Goal: Task Accomplishment & Management: Manage account settings

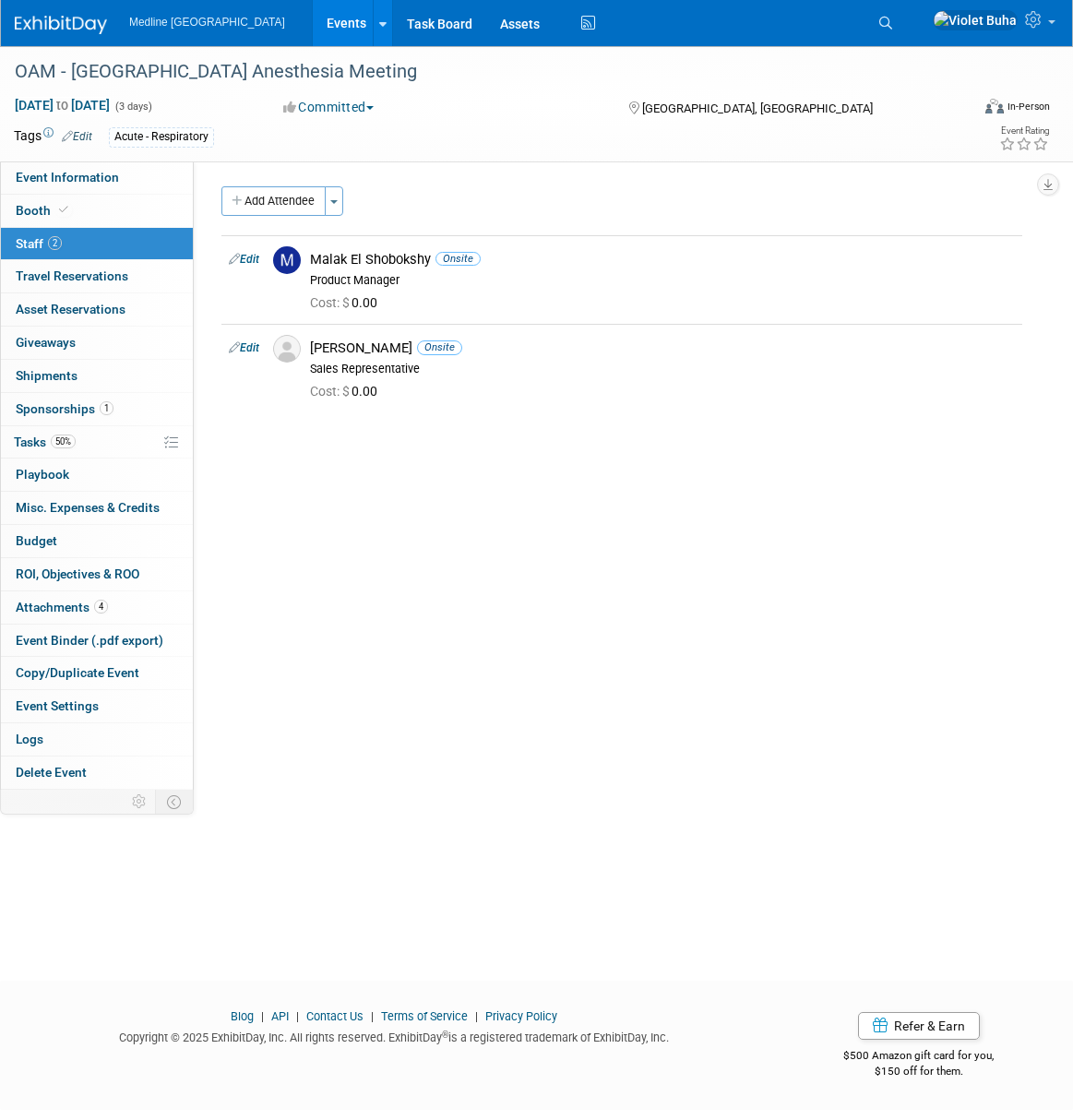
click at [892, 17] on icon at bounding box center [885, 23] width 13 height 13
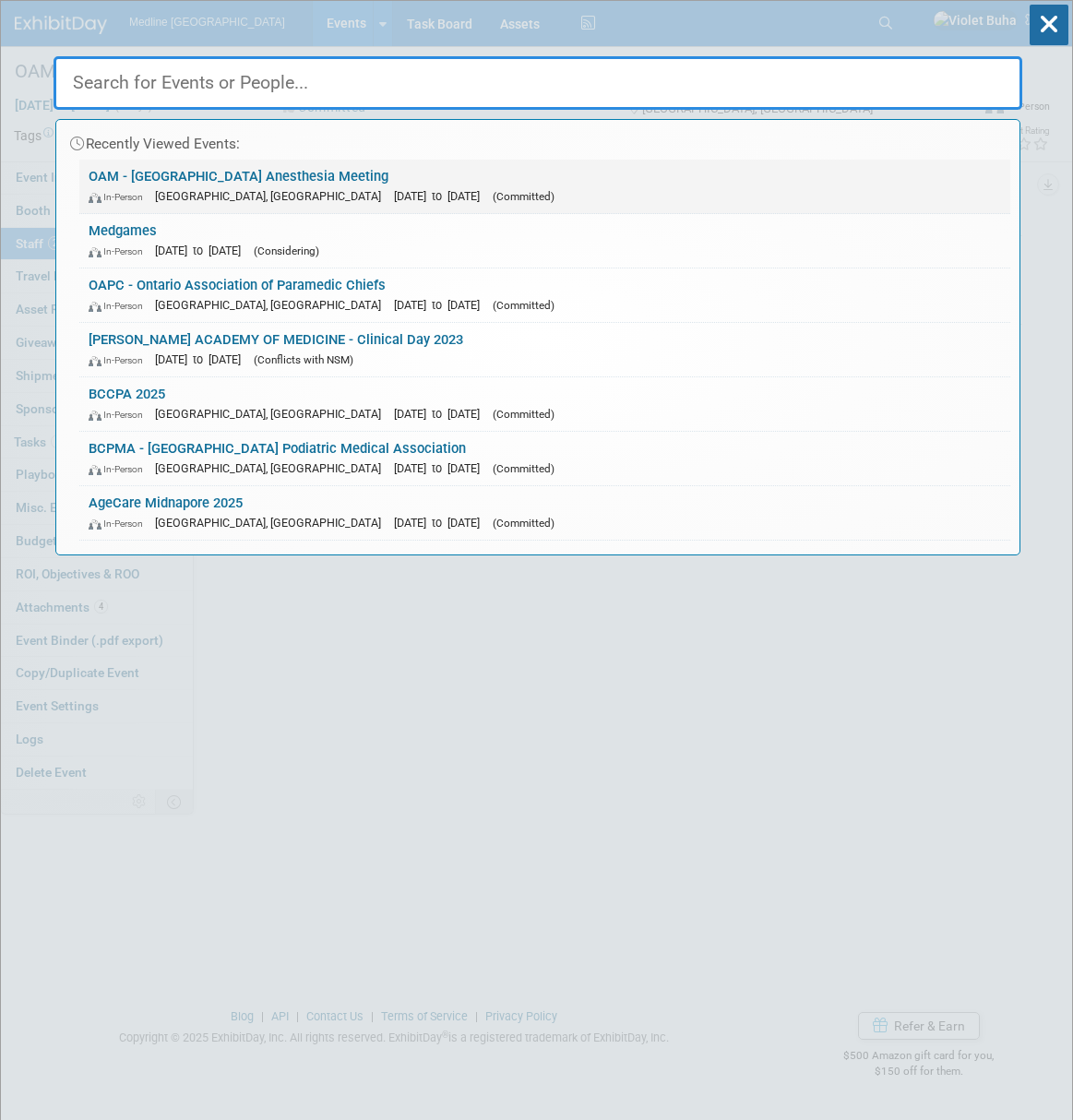
click at [207, 175] on link "OAM - Ontario Anesthesia Meeting In-Person Ottawa, Canada Sep 26, 2025 to Sep 2…" at bounding box center [545, 187] width 931 height 54
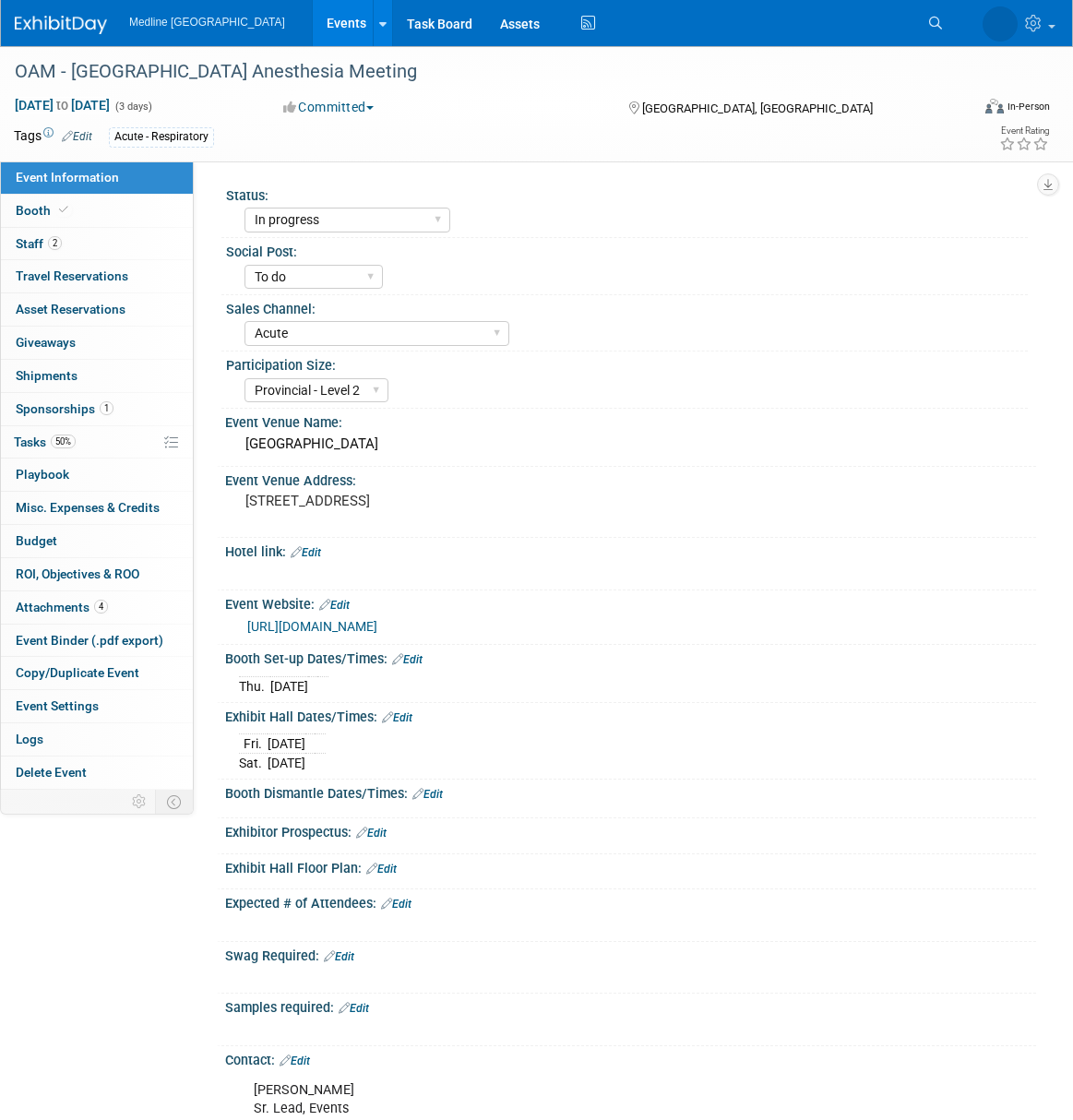
select select "In progress"
select select "To do"
select select "Acute"
select select "Provincial - Level 2"
click at [892, 22] on icon at bounding box center [885, 23] width 13 height 13
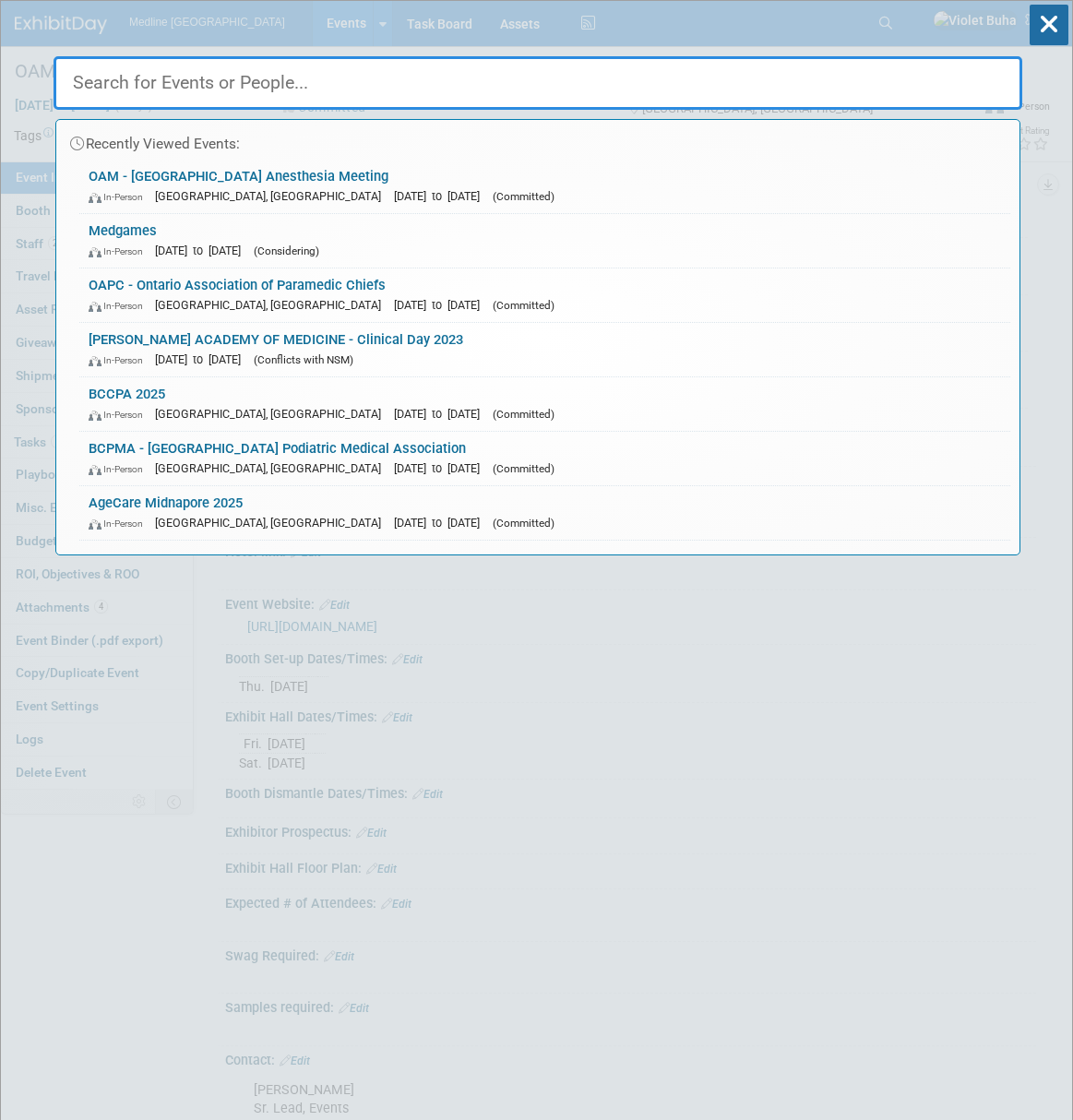
click at [500, 92] on input "text" at bounding box center [538, 83] width 969 height 54
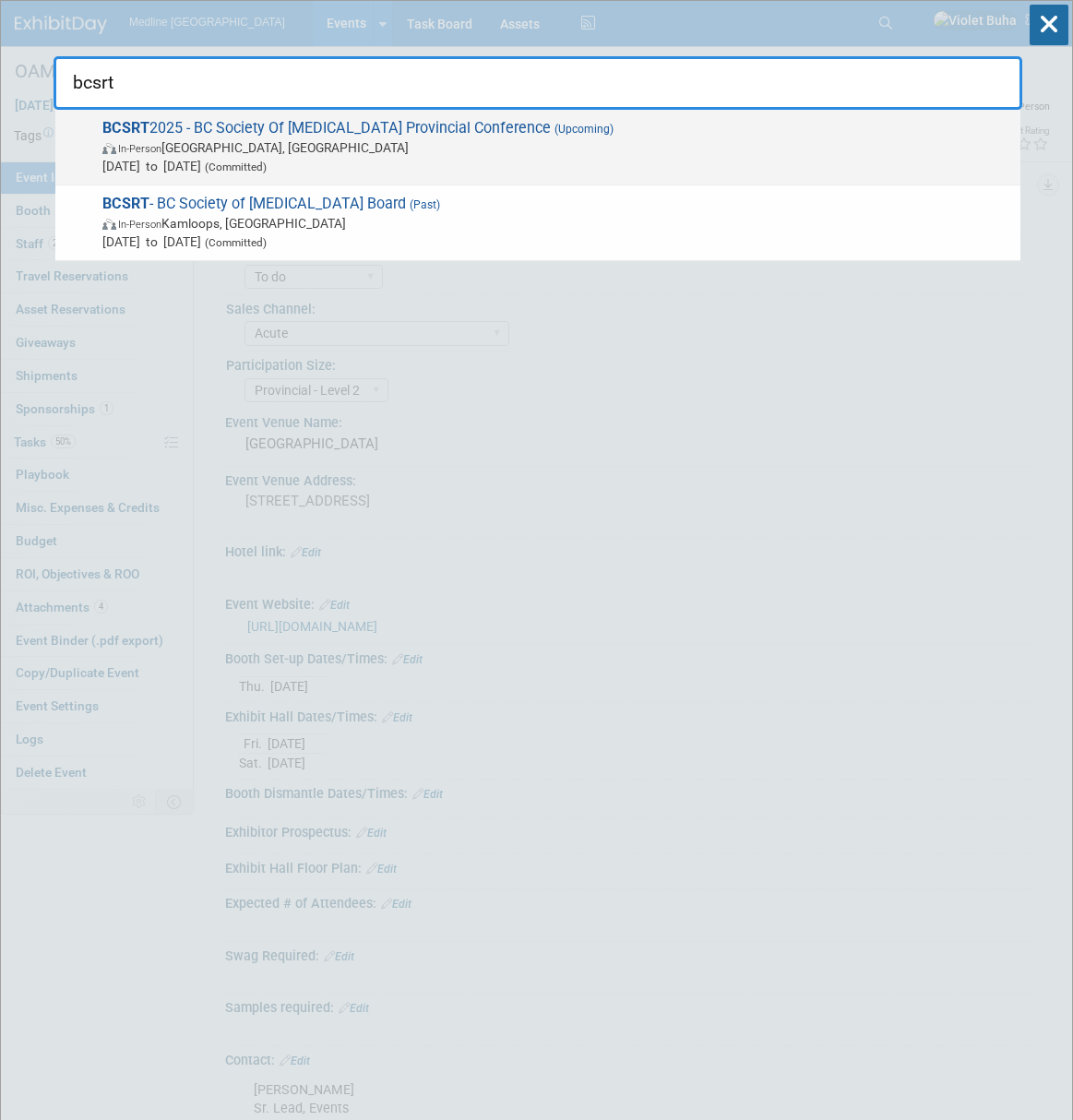
type input "bcsrt"
click at [429, 143] on span "In-Person Langley, Canada" at bounding box center [557, 148] width 909 height 18
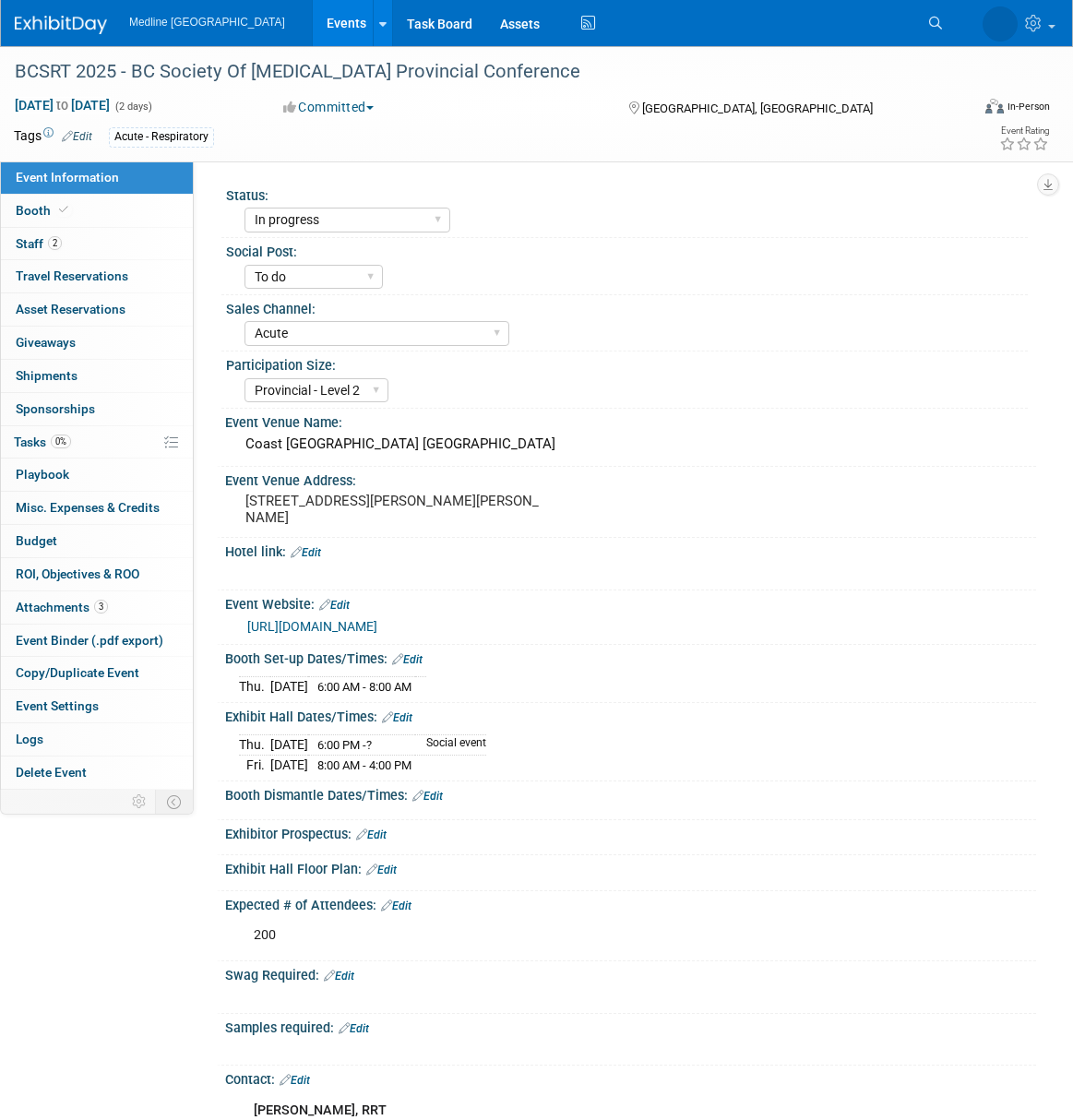
select select "In progress"
select select "To do"
select select "Acute"
select select "Provincial - Level 2"
click at [79, 248] on link "2 Staff 2" at bounding box center [97, 244] width 192 height 32
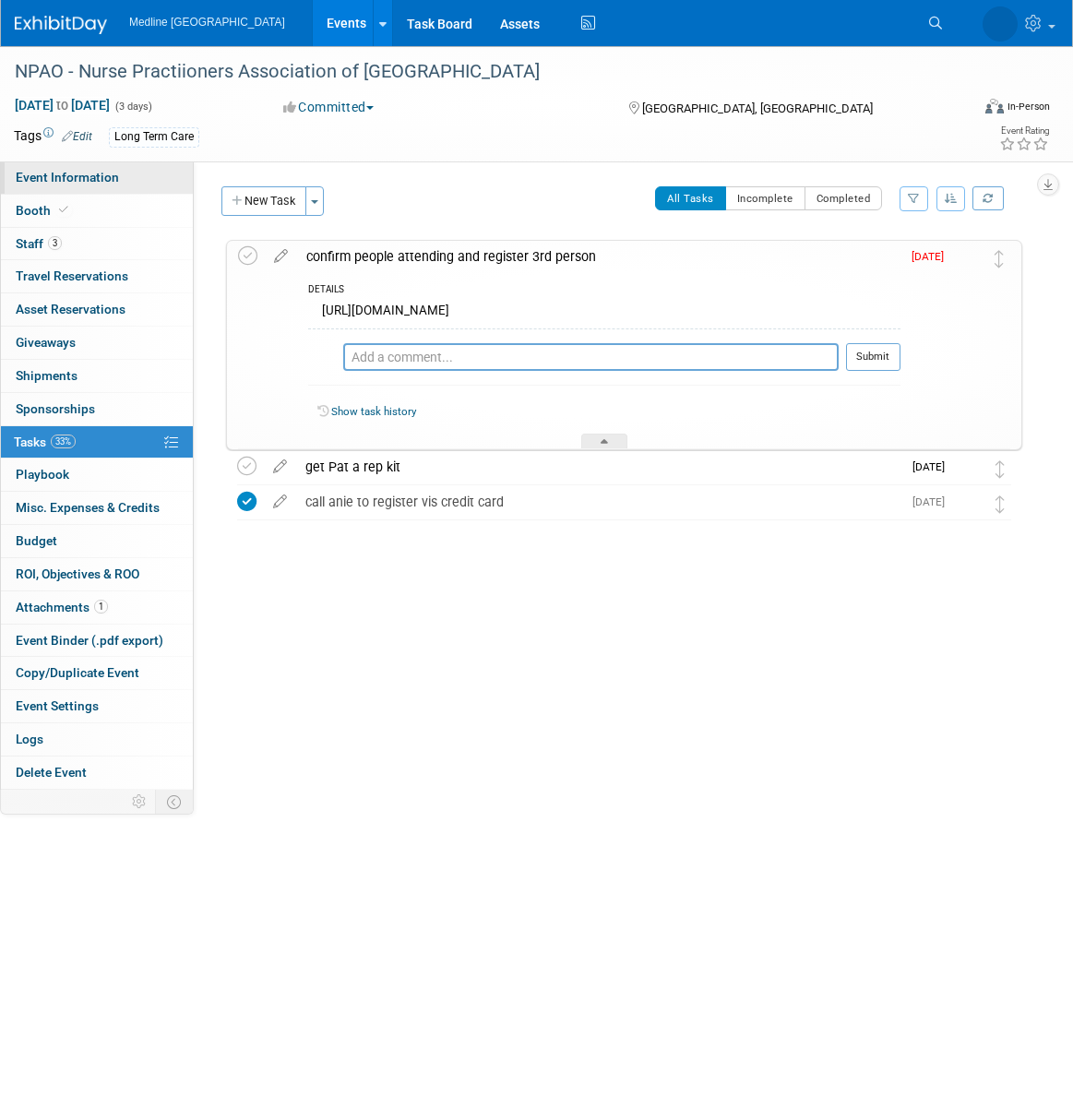
click at [98, 190] on link "Event Information" at bounding box center [97, 178] width 192 height 32
select select "Need to order Samples/Swag"
select select "To do"
select select "Long Term Care"
select select "Regional - Level 3"
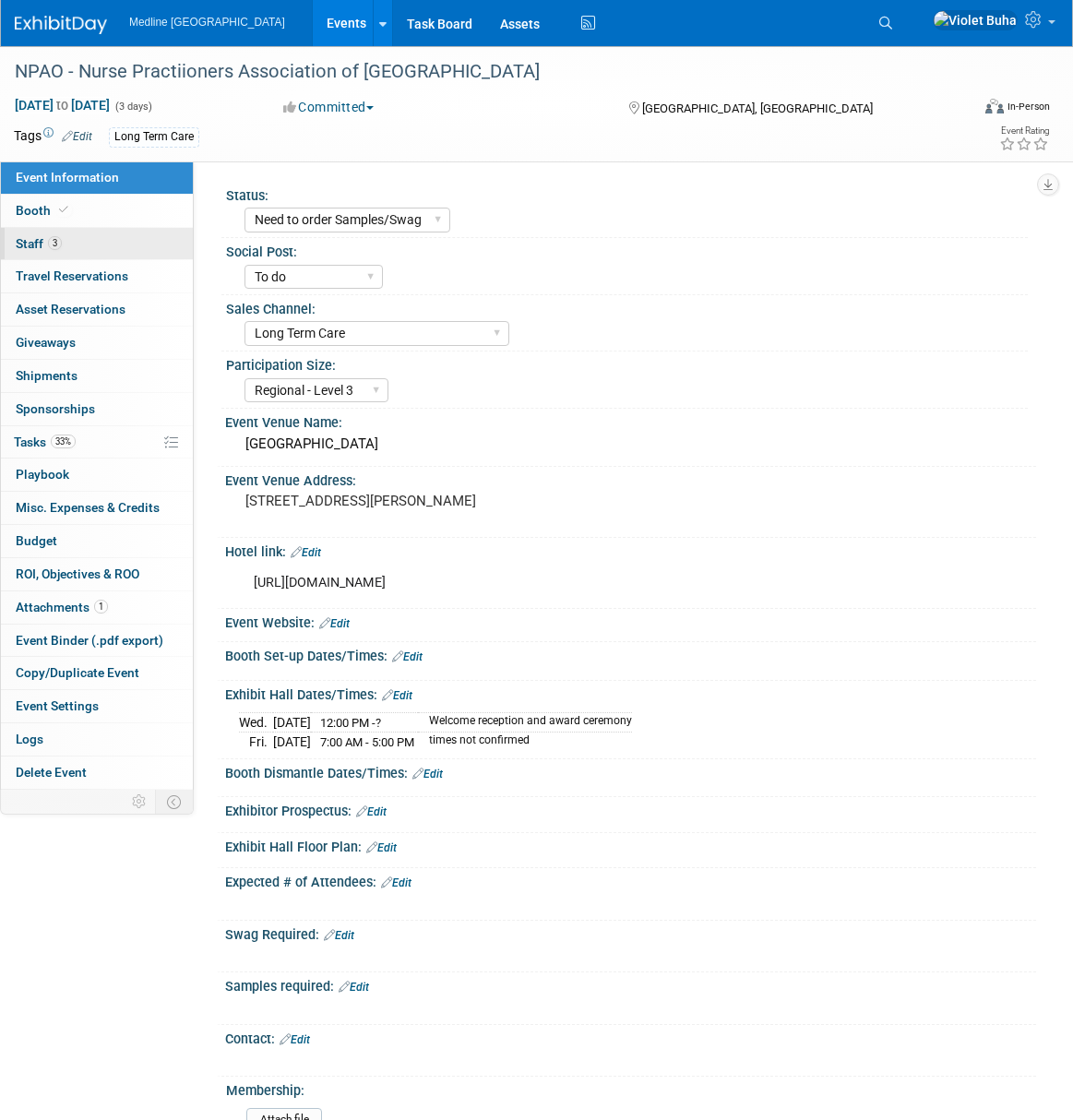
click at [110, 253] on link "3 Staff 3" at bounding box center [97, 244] width 192 height 32
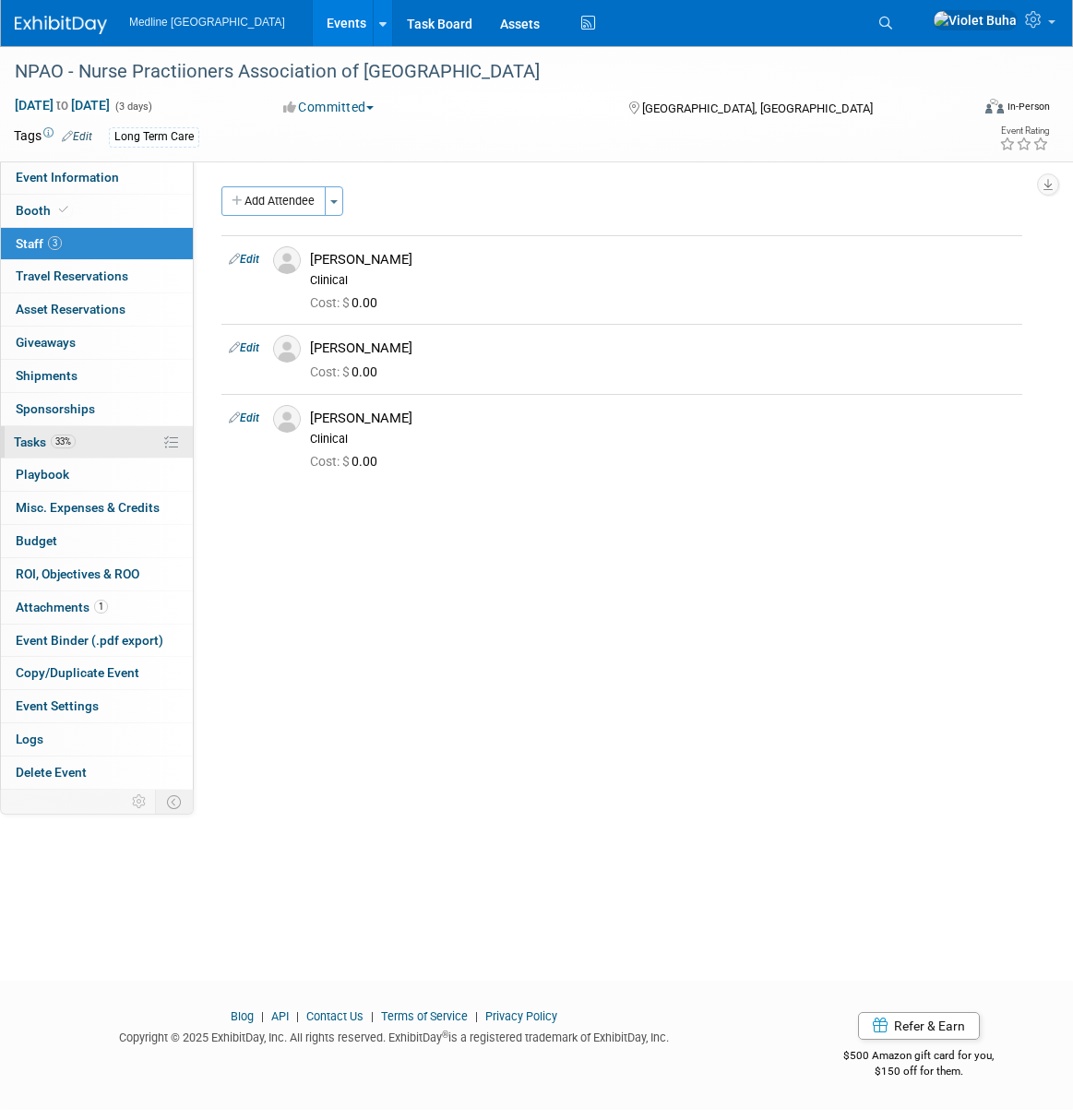
click at [30, 439] on span "Tasks 33%" at bounding box center [45, 441] width 62 height 15
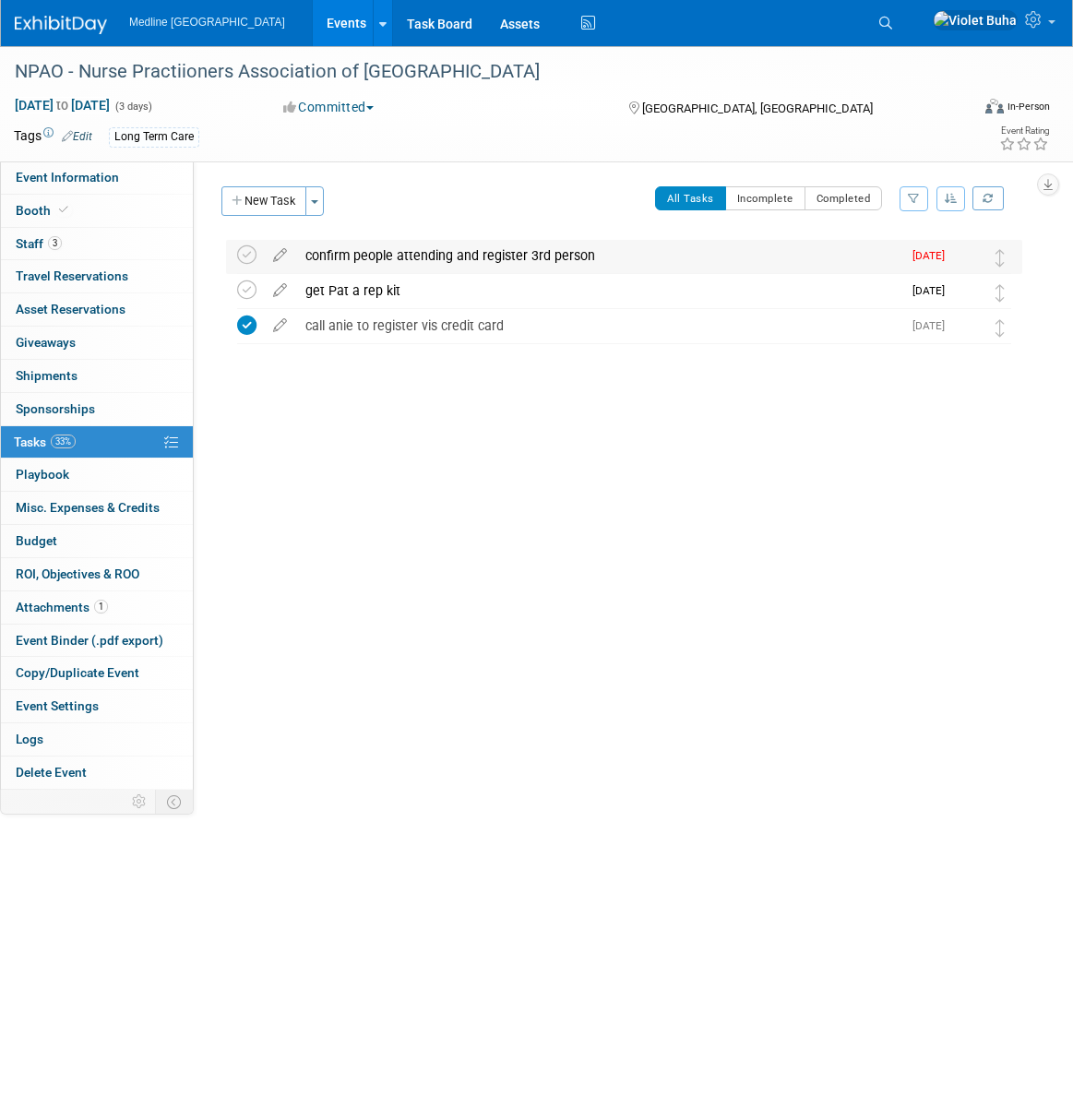
click at [365, 254] on div "confirm people attending and register 3rd person" at bounding box center [599, 255] width 606 height 31
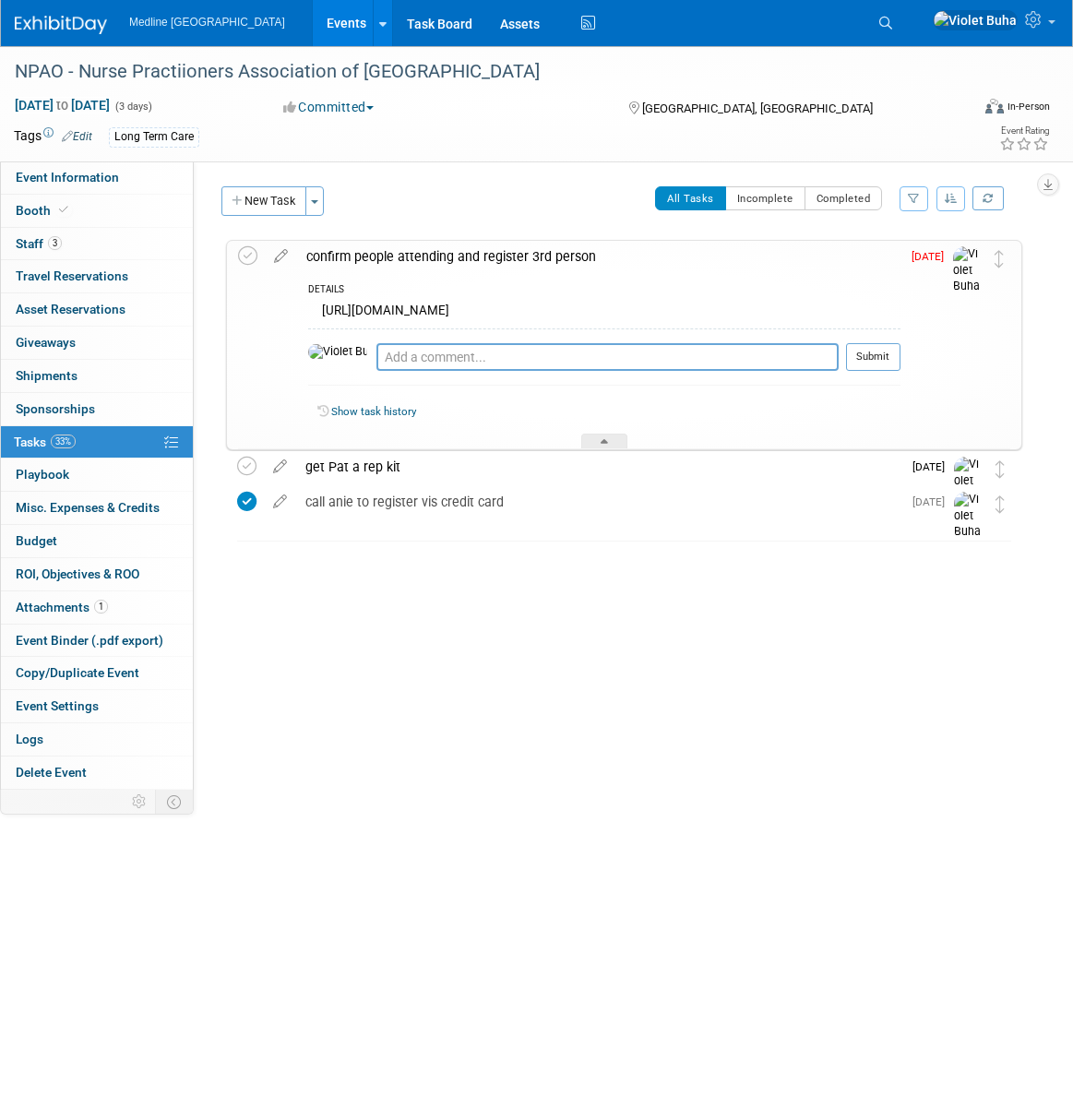
click at [286, 256] on icon at bounding box center [280, 252] width 32 height 23
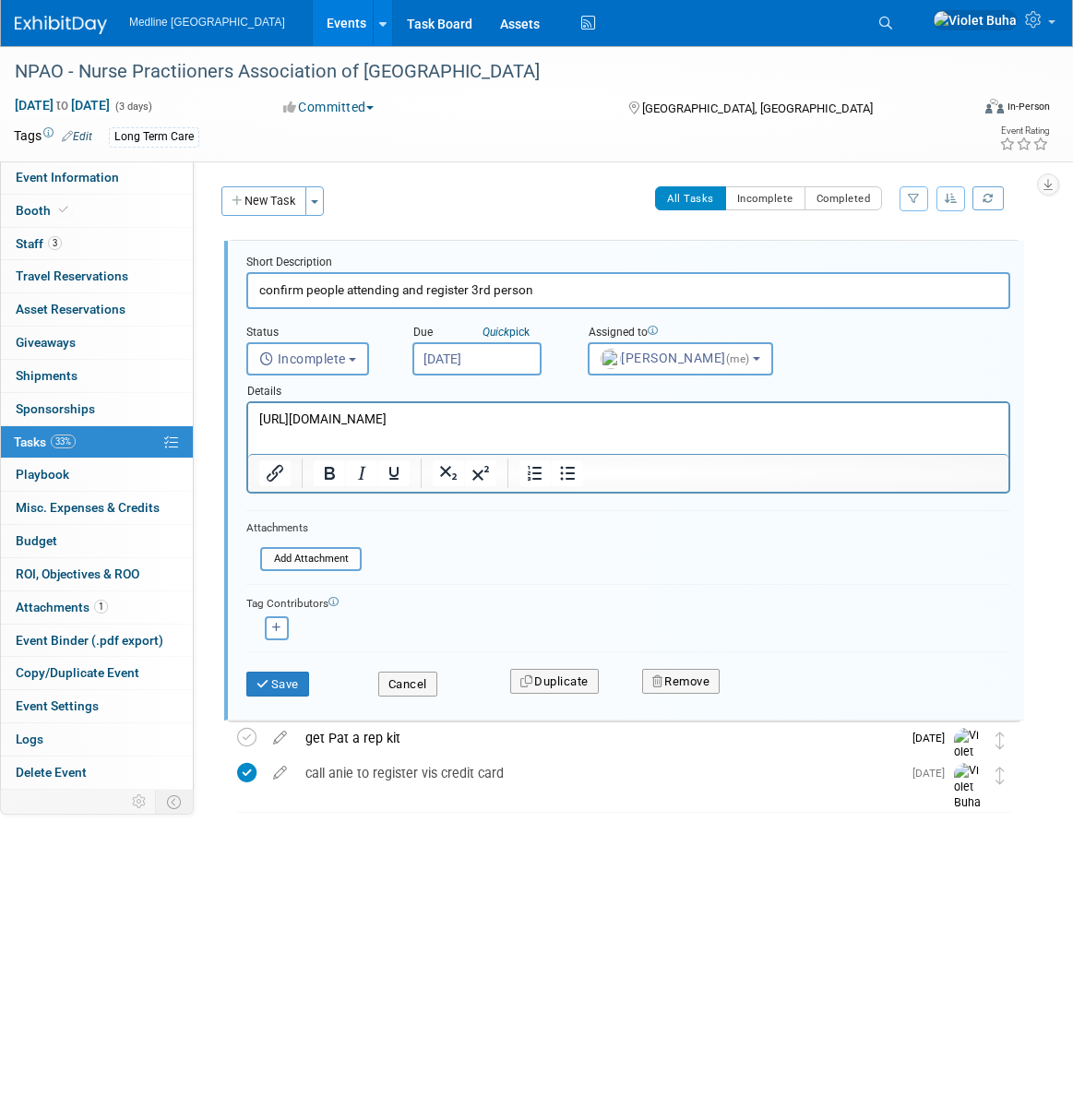
click at [482, 368] on input "Aug 25, 2025" at bounding box center [476, 358] width 129 height 33
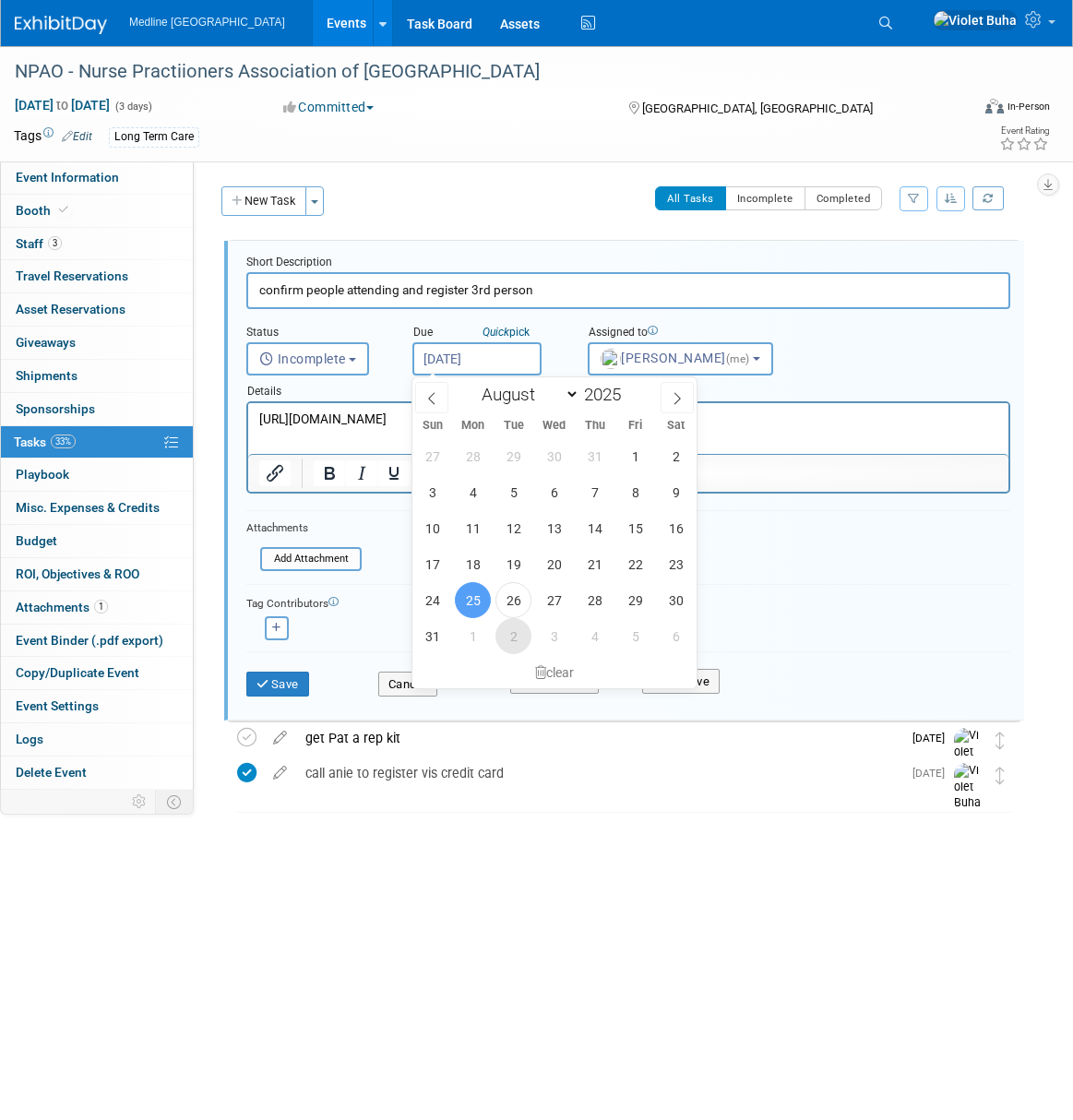
click at [517, 634] on span "2" at bounding box center [514, 636] width 36 height 36
type input "Sep 2, 2025"
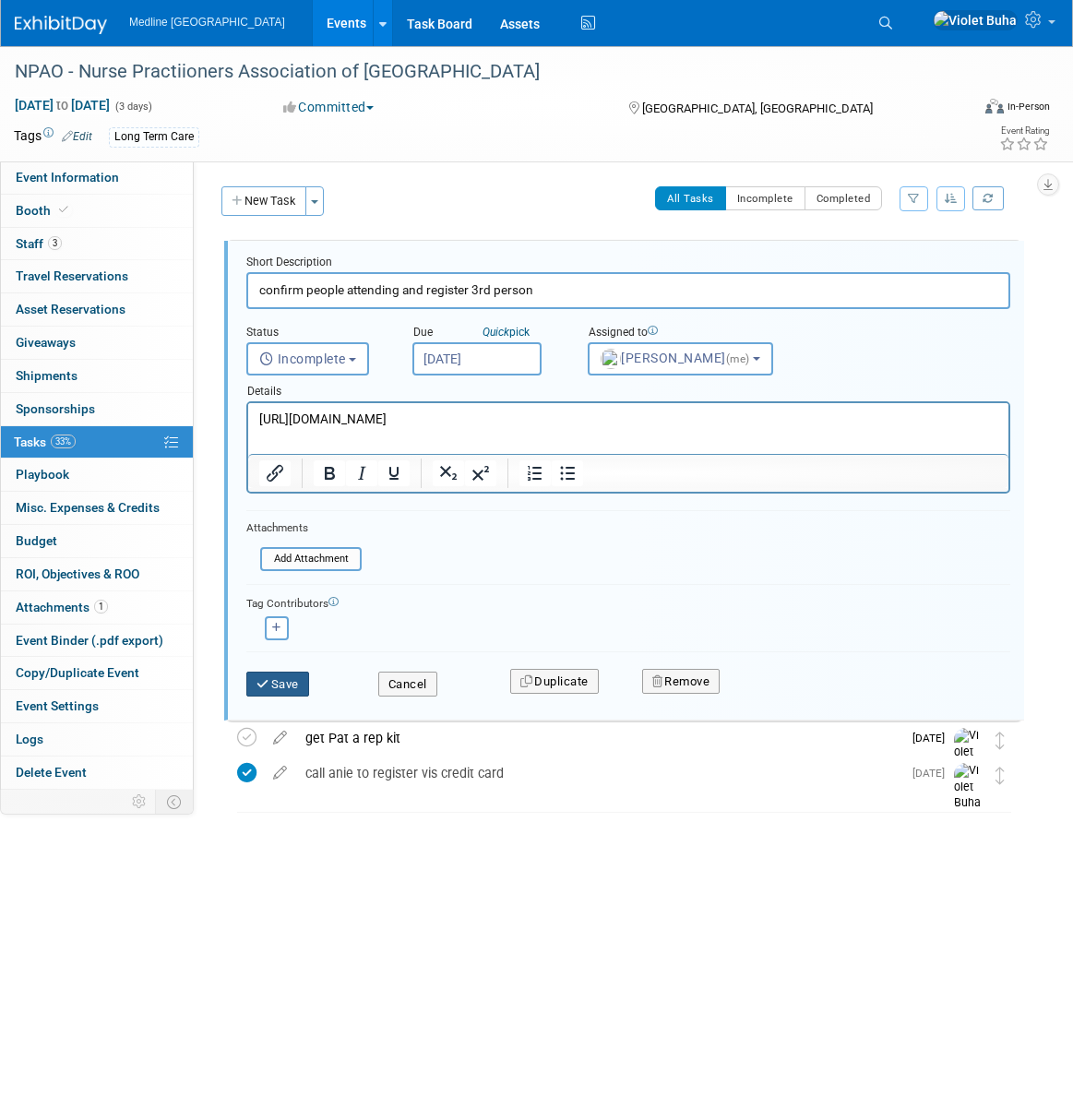
click at [293, 684] on button "Save" at bounding box center [277, 685] width 63 height 26
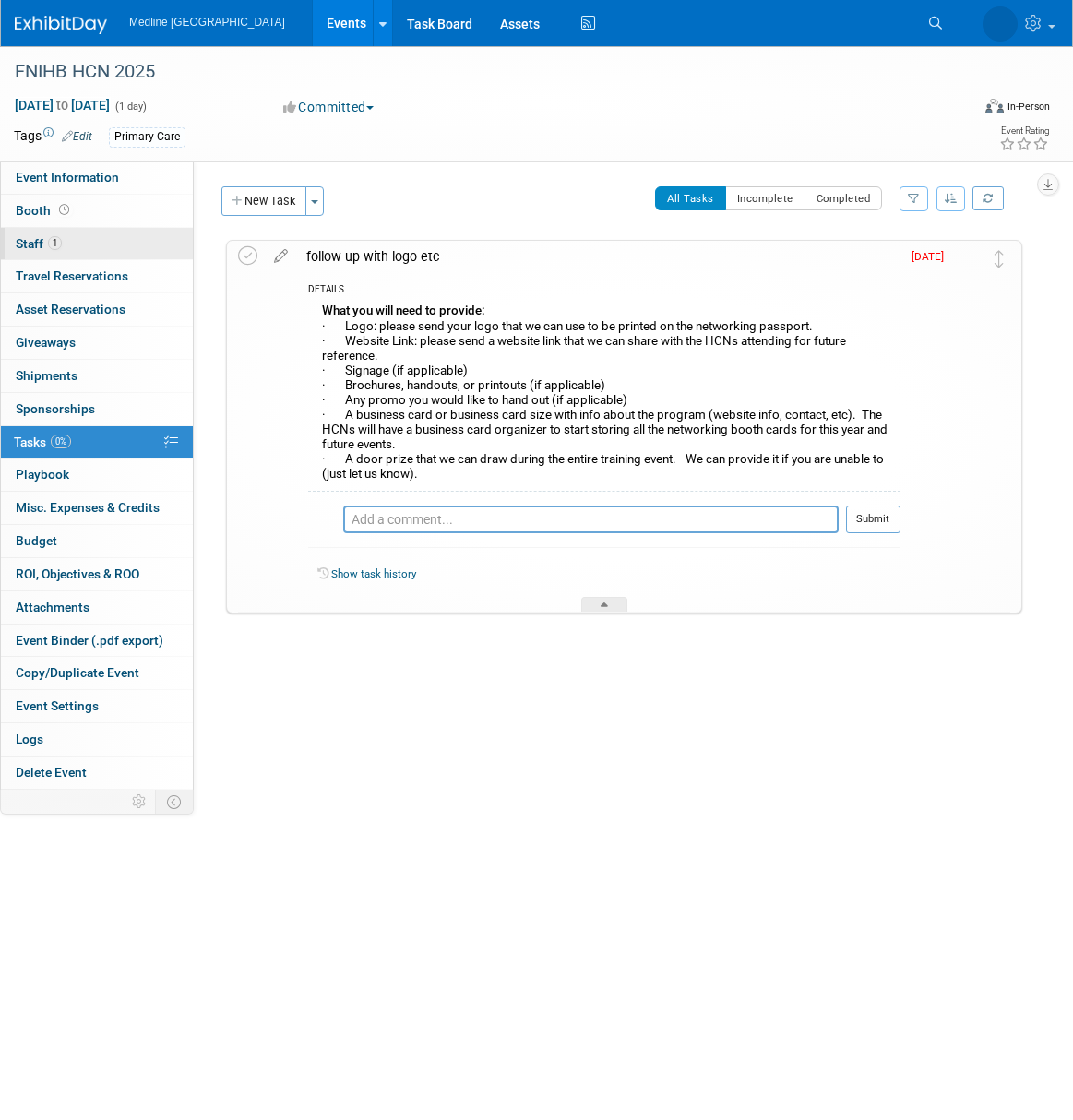
click at [86, 239] on link "1 Staff 1" at bounding box center [97, 244] width 192 height 32
